Goal: Information Seeking & Learning: Learn about a topic

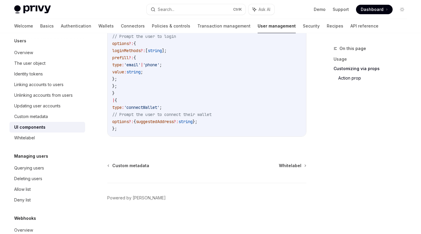
scroll to position [108, 0]
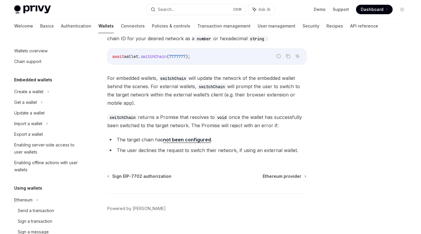
click at [48, 125] on icon at bounding box center [47, 123] width 2 height 7
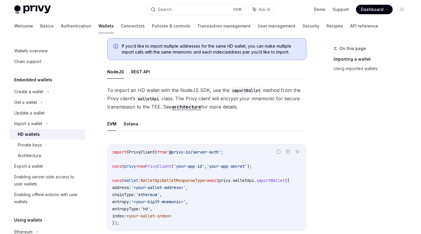
scroll to position [135, 0]
click at [67, 152] on div "Architecture" at bounding box center [50, 155] width 64 height 7
type textarea "*"
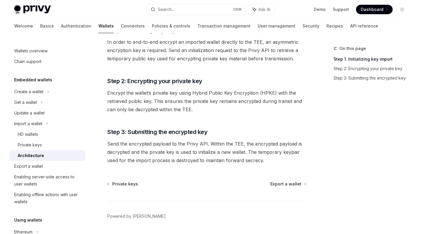
scroll to position [119, 0]
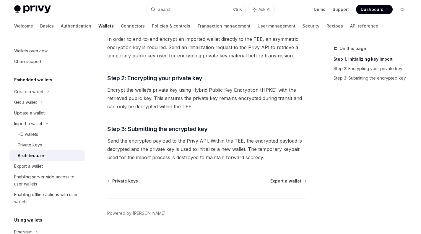
click at [55, 133] on div "HD wallets" at bounding box center [50, 134] width 64 height 7
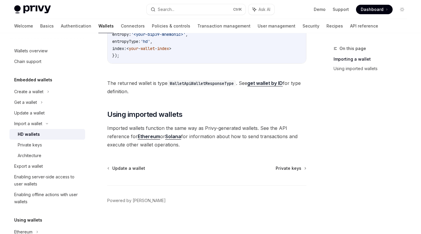
scroll to position [307, 0]
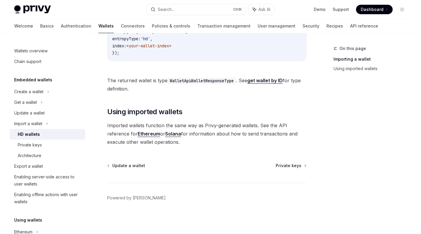
click at [34, 150] on link "Architecture" at bounding box center [47, 155] width 76 height 11
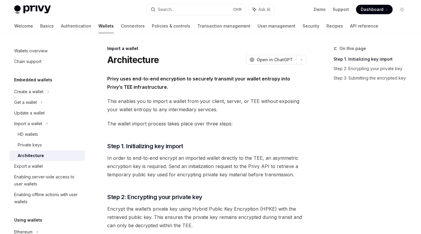
click at [40, 148] on div "Private keys" at bounding box center [30, 144] width 24 height 7
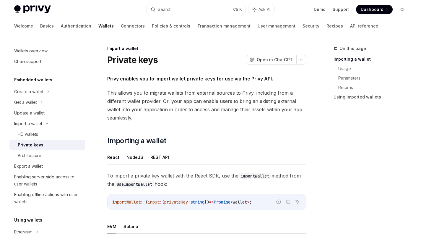
click at [50, 139] on link "HD wallets" at bounding box center [47, 134] width 76 height 11
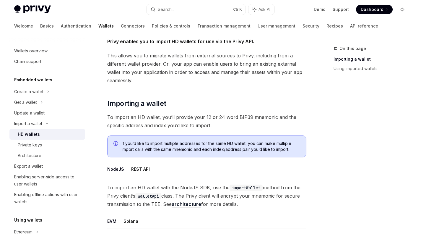
scroll to position [36, 0]
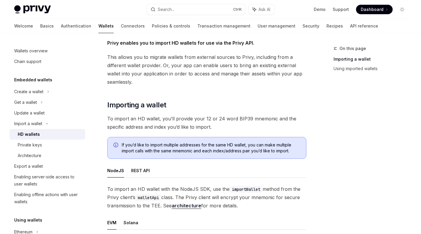
click at [49, 144] on div "Private keys" at bounding box center [50, 144] width 64 height 7
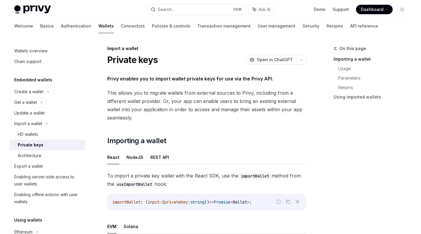
click at [43, 157] on div "Architecture" at bounding box center [50, 155] width 64 height 7
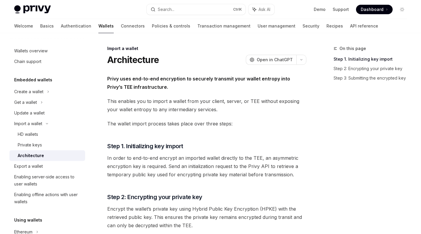
click at [52, 161] on link "Export a wallet" at bounding box center [47, 166] width 76 height 11
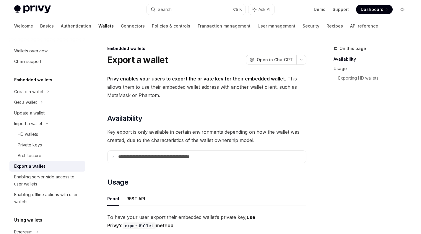
click at [38, 181] on div "Enabling server-side access to user wallets" at bounding box center [47, 180] width 67 height 14
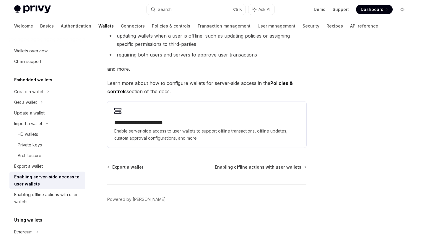
scroll to position [118, 0]
click at [178, 136] on span "Enable server-side access to user wallets to support offline transactions, offl…" at bounding box center [206, 134] width 185 height 14
type textarea "*"
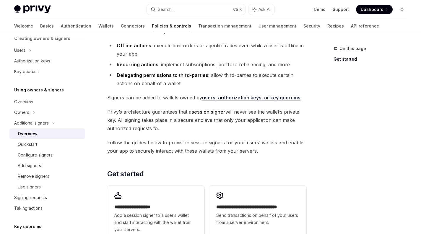
scroll to position [67, 0]
